Goal: Information Seeking & Learning: Learn about a topic

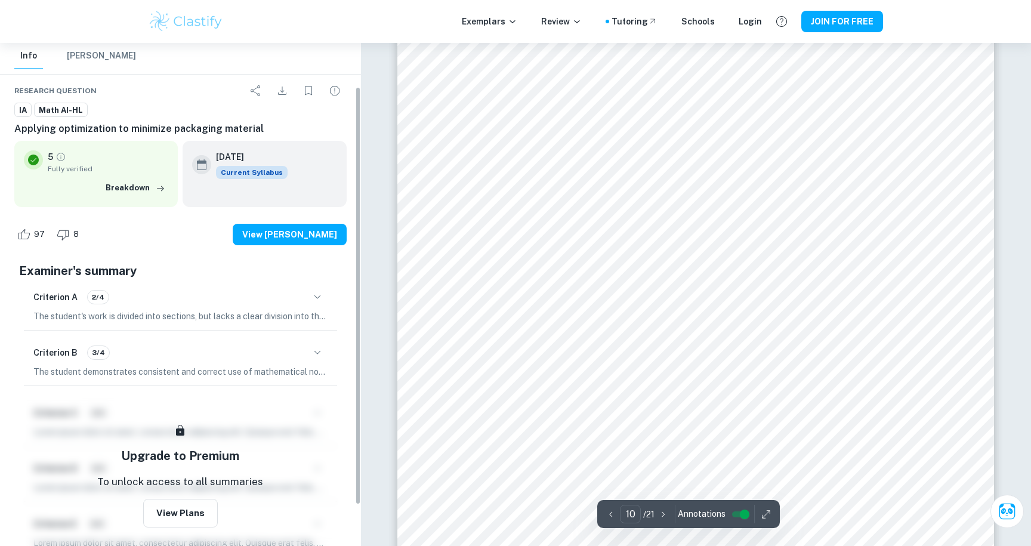
scroll to position [63, 0]
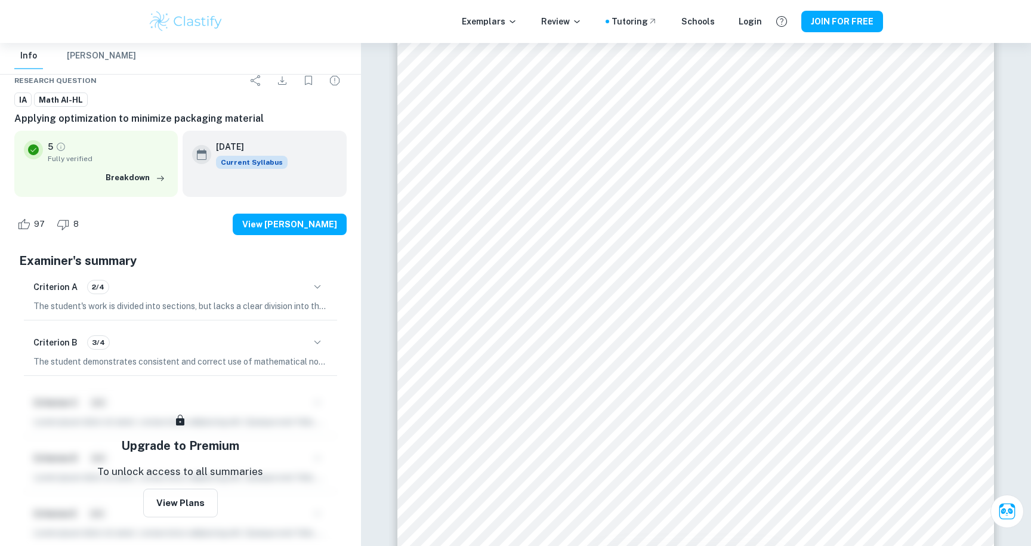
click at [317, 337] on icon "button" at bounding box center [317, 342] width 14 height 14
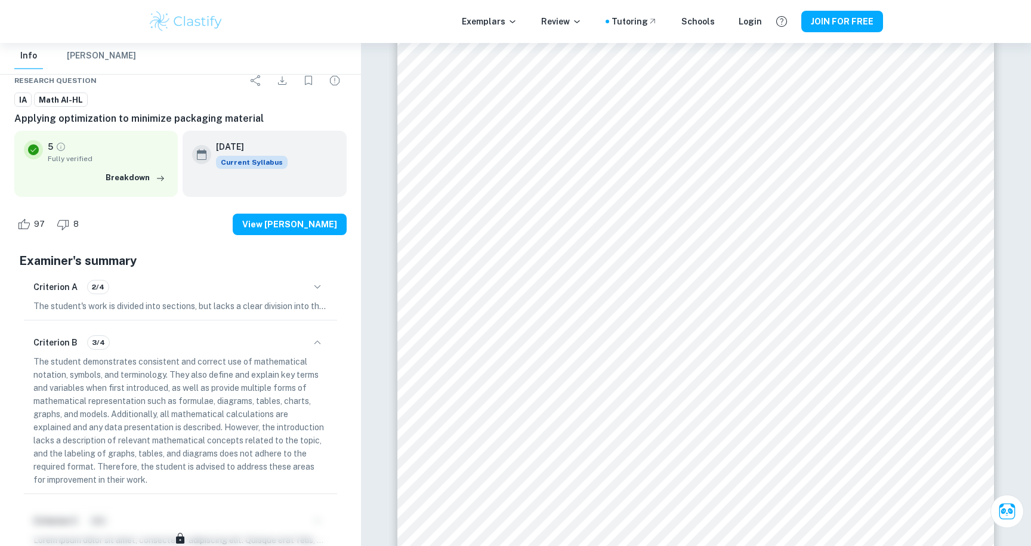
click at [317, 337] on icon "button" at bounding box center [317, 342] width 14 height 14
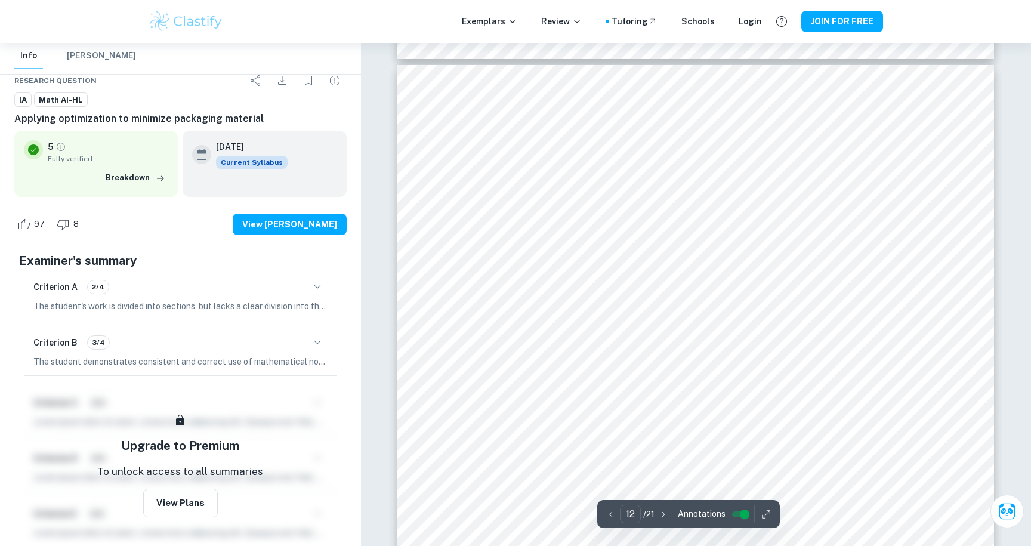
scroll to position [8844, 0]
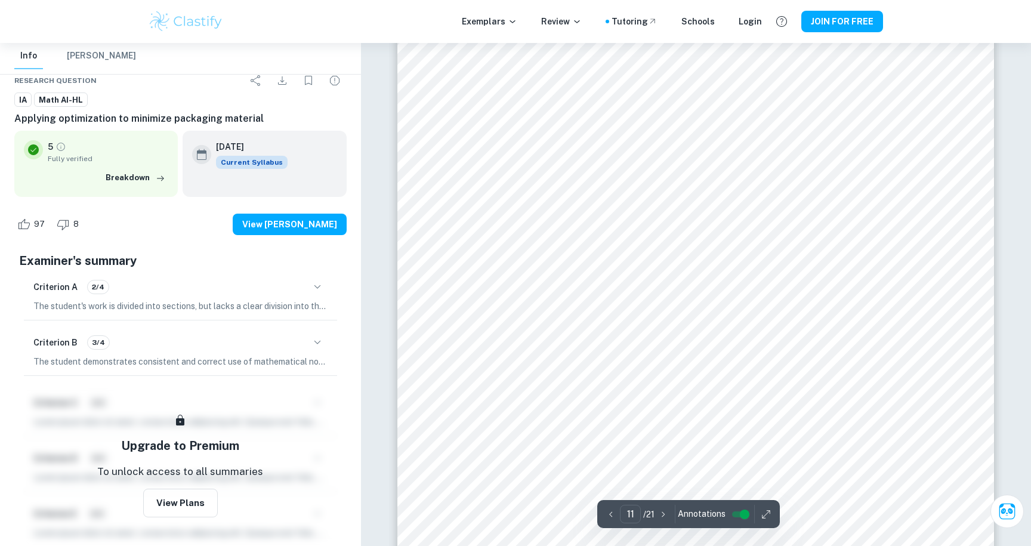
type input "10"
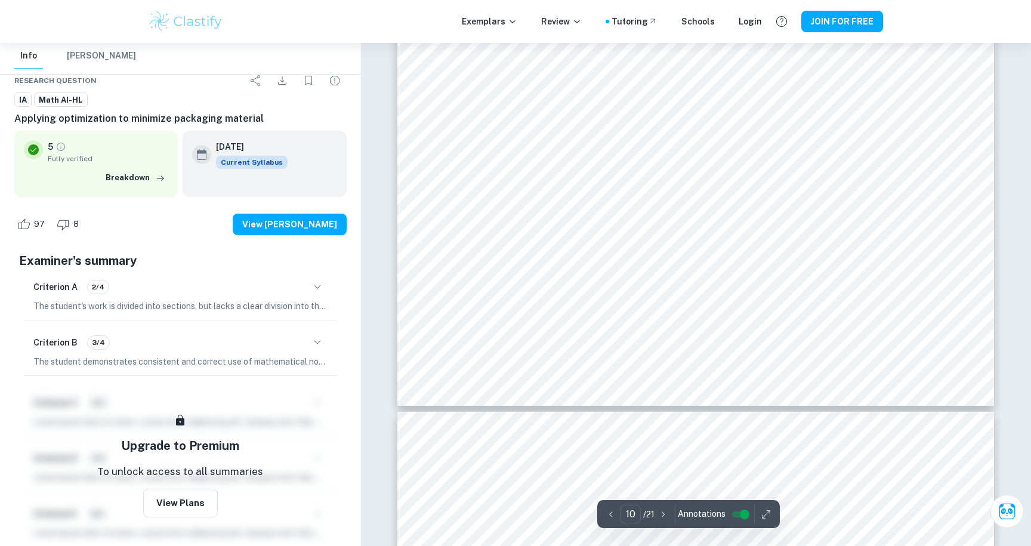
scroll to position [7700, 0]
